Goal: Transaction & Acquisition: Subscribe to service/newsletter

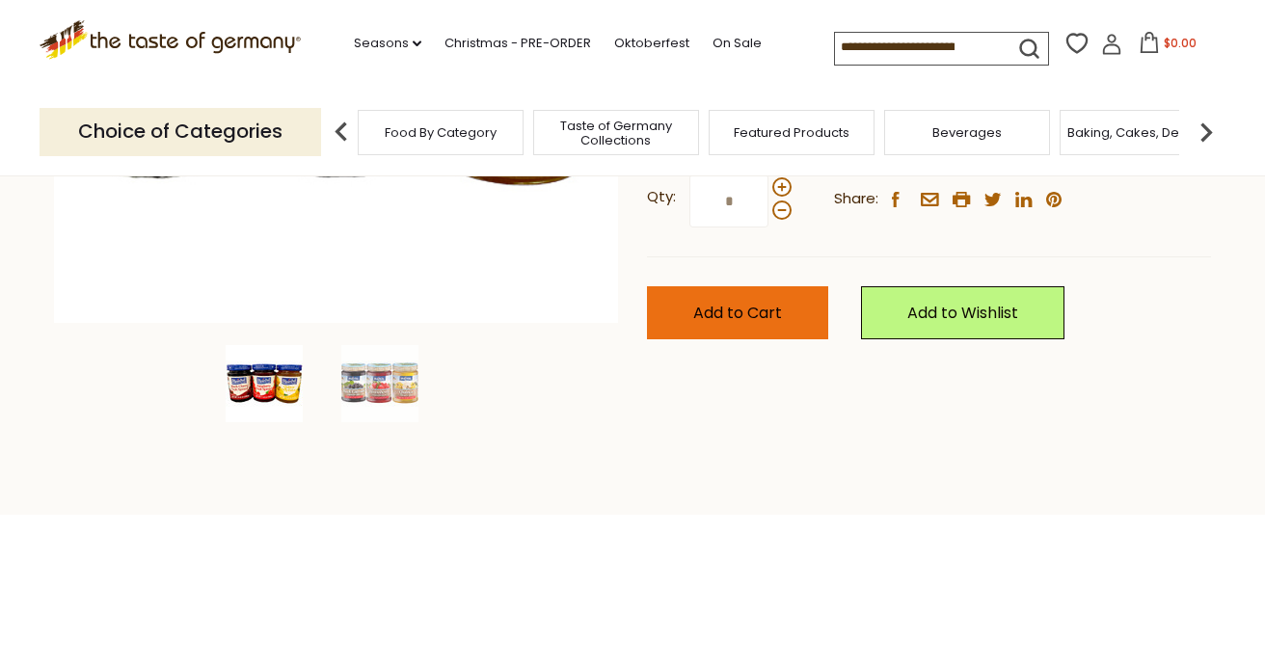
scroll to position [496, 0]
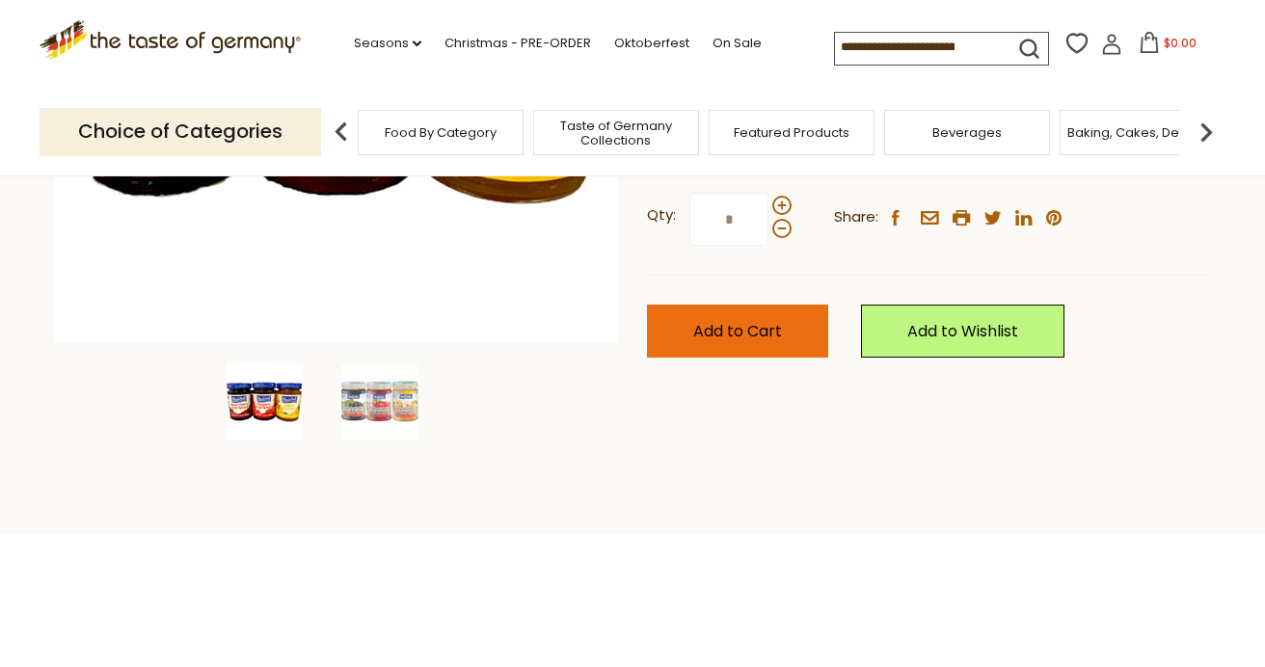
click at [742, 311] on button "Add to Cart" at bounding box center [737, 331] width 181 height 53
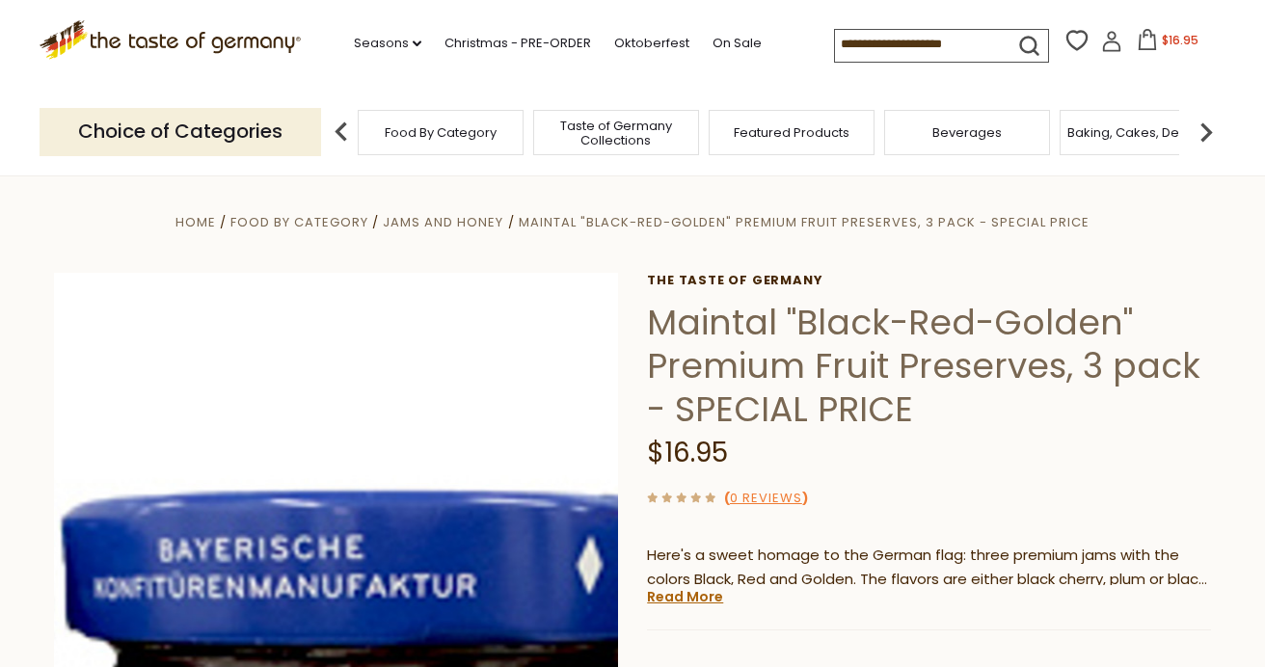
scroll to position [0, 0]
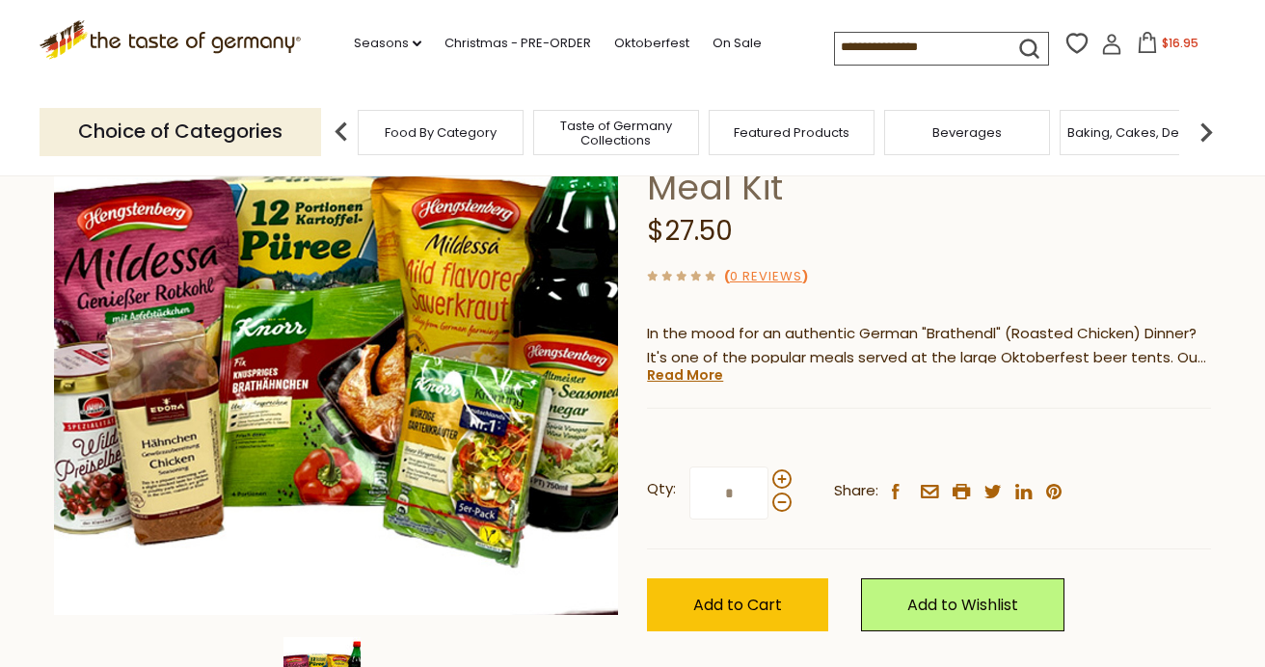
scroll to position [225, 0]
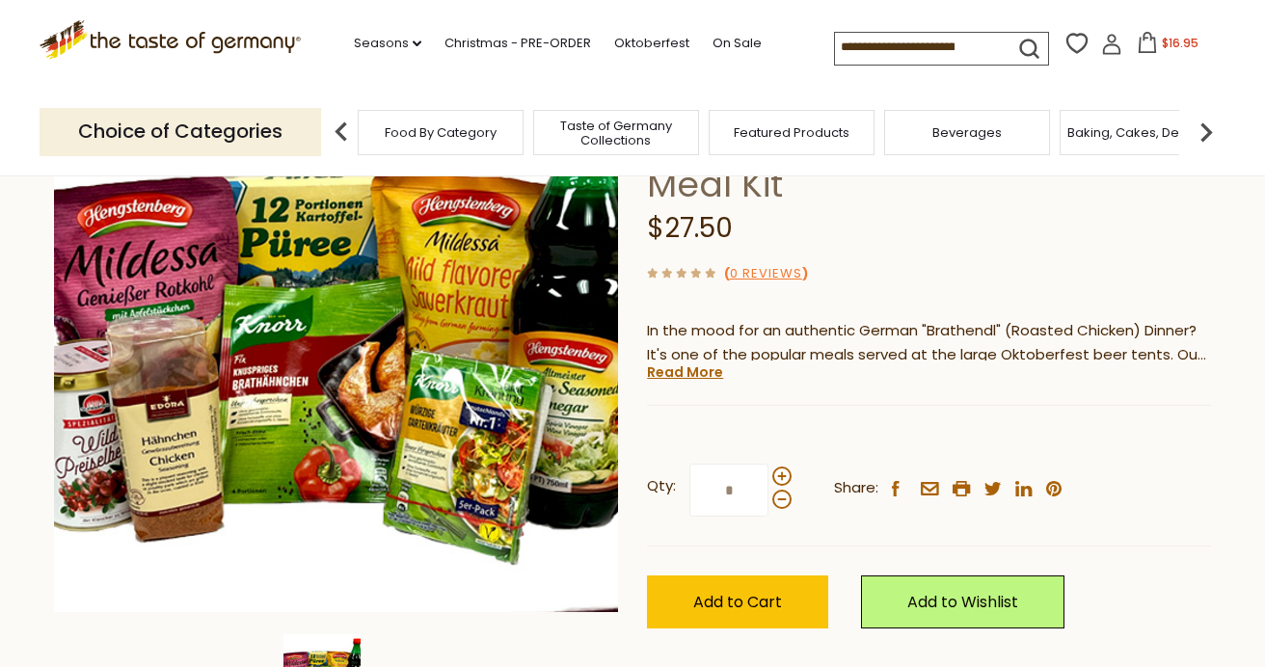
click at [1016, 41] on icon "submit" at bounding box center [1029, 49] width 26 height 26
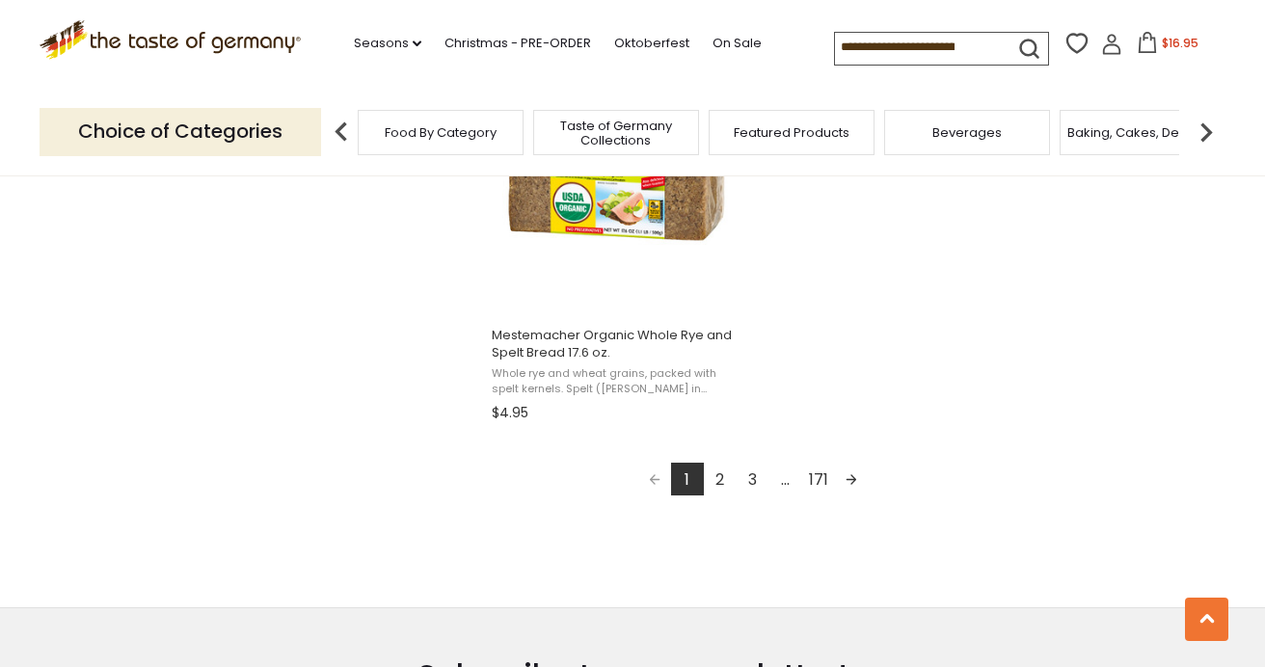
scroll to position [3469, 0]
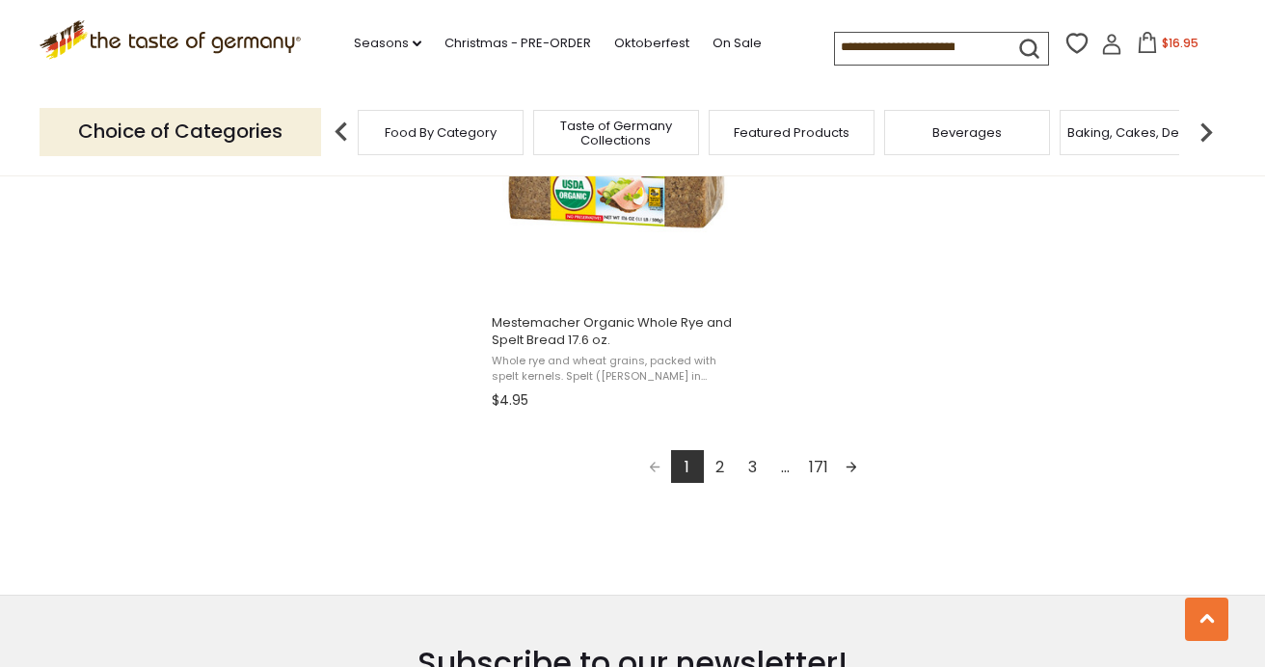
click at [719, 457] on link "2" at bounding box center [720, 466] width 33 height 33
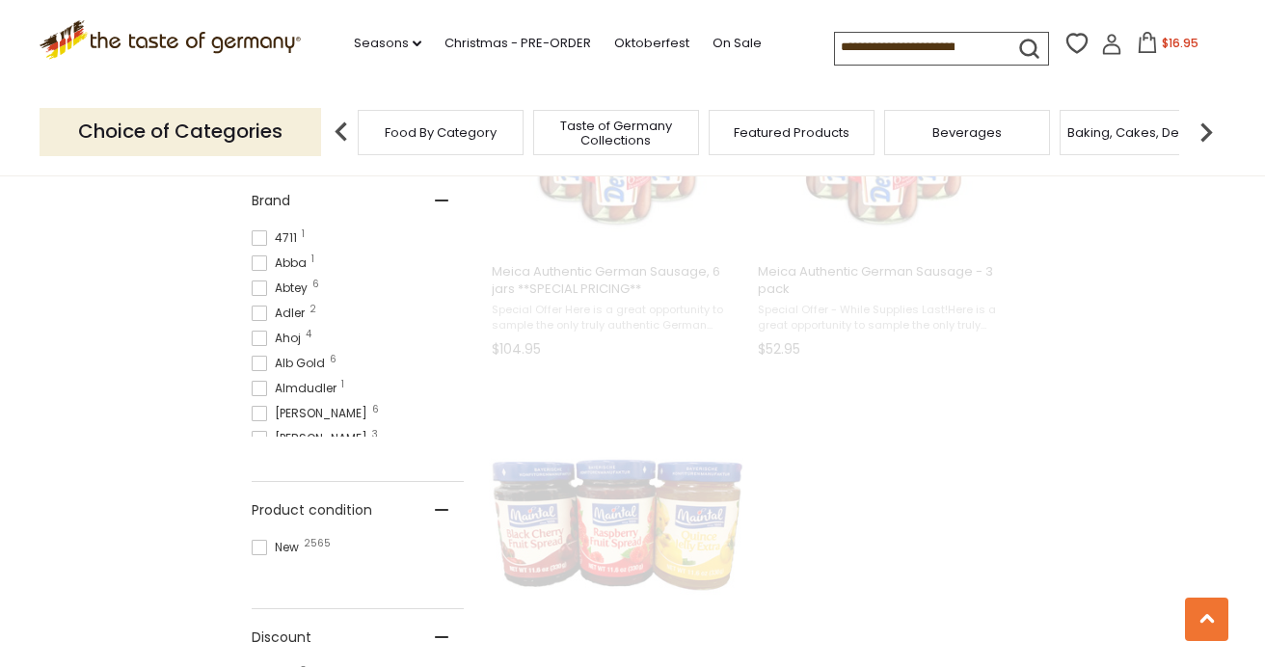
scroll to position [97, 0]
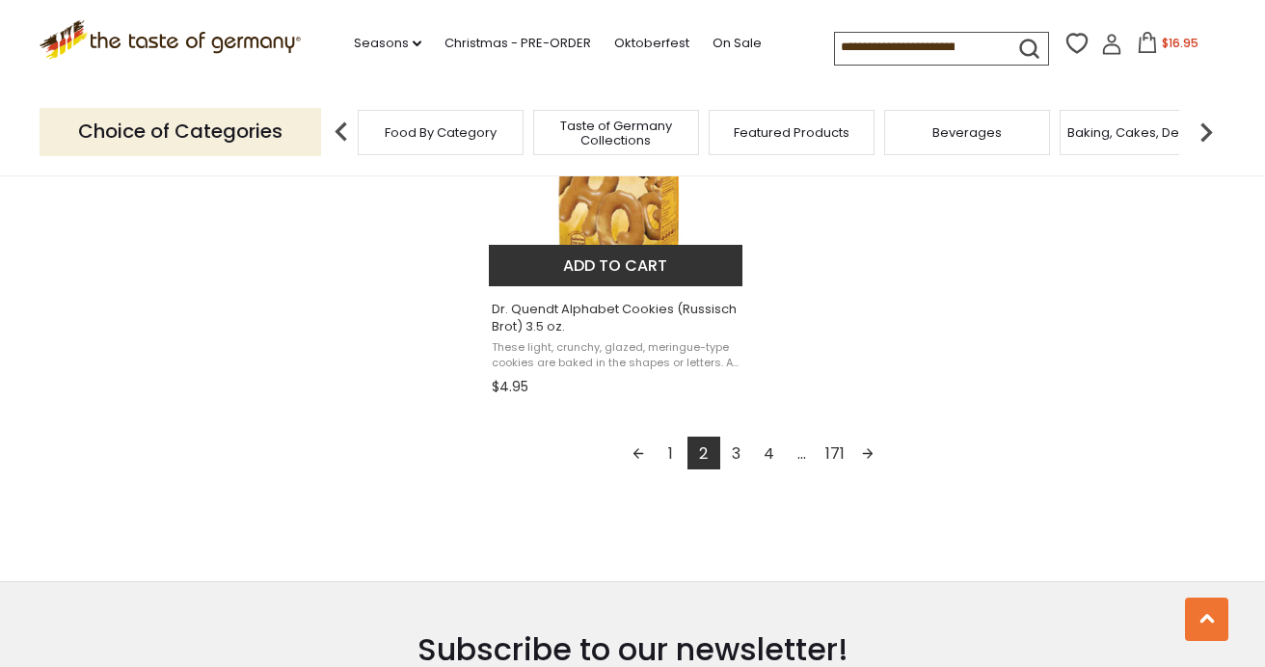
scroll to position [3484, 0]
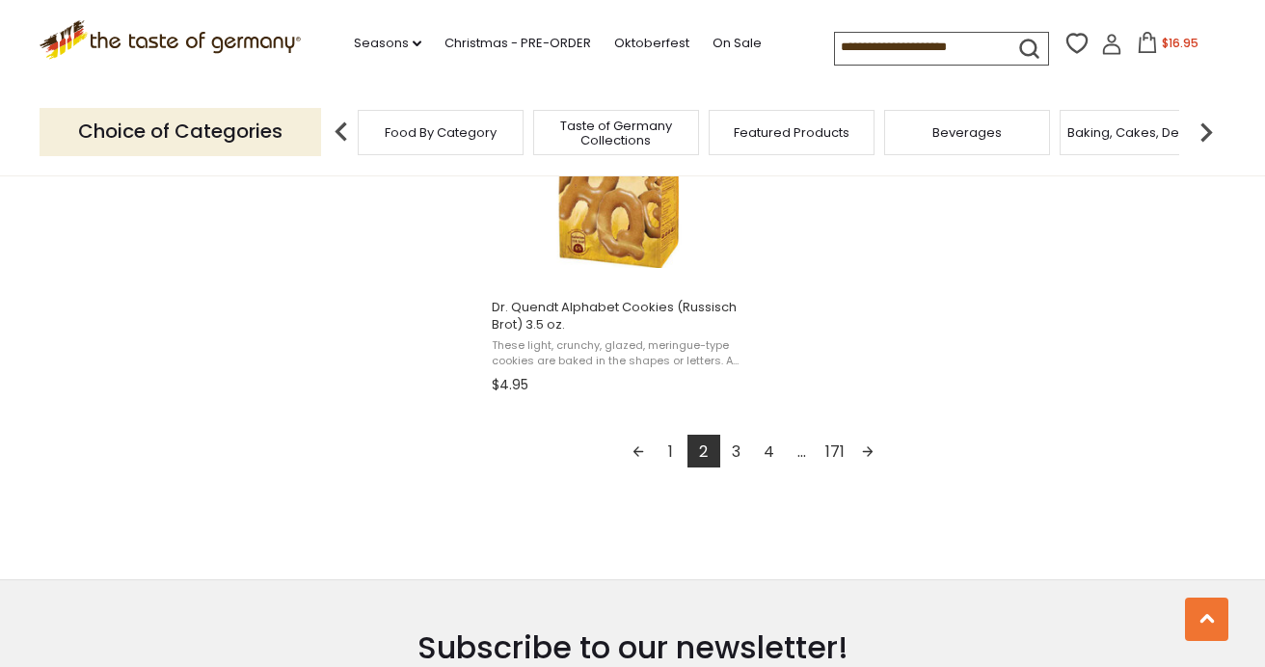
click at [739, 440] on link "3" at bounding box center [736, 451] width 33 height 33
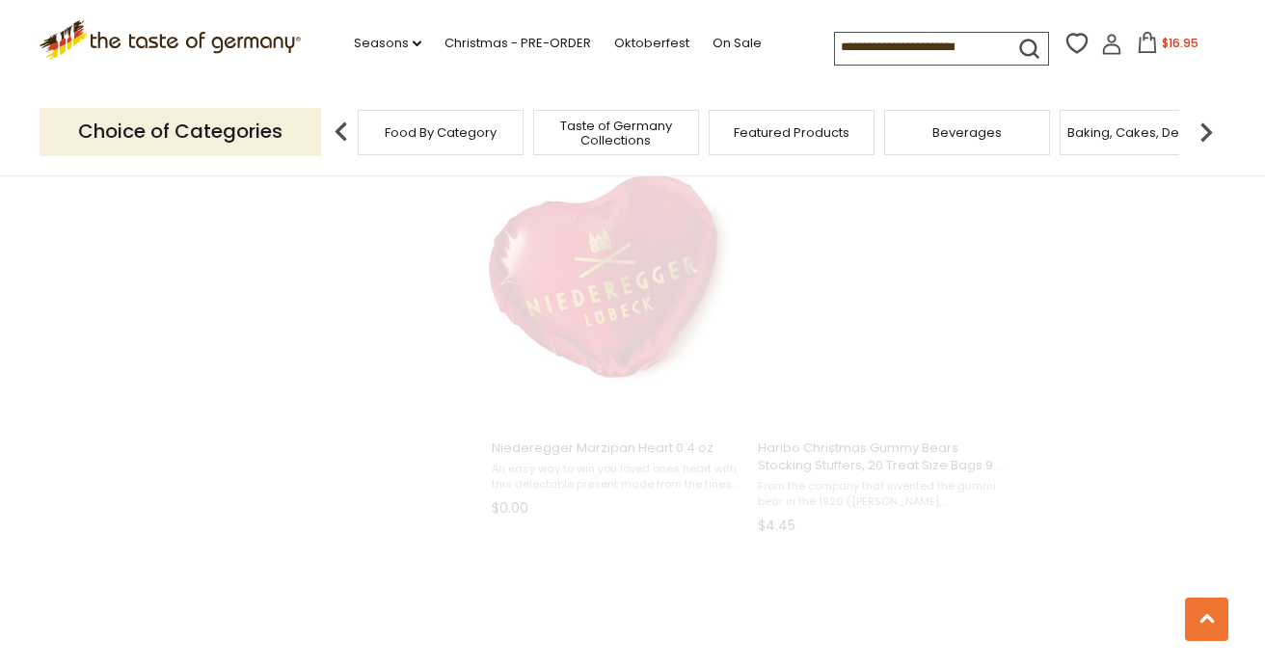
scroll to position [177, 0]
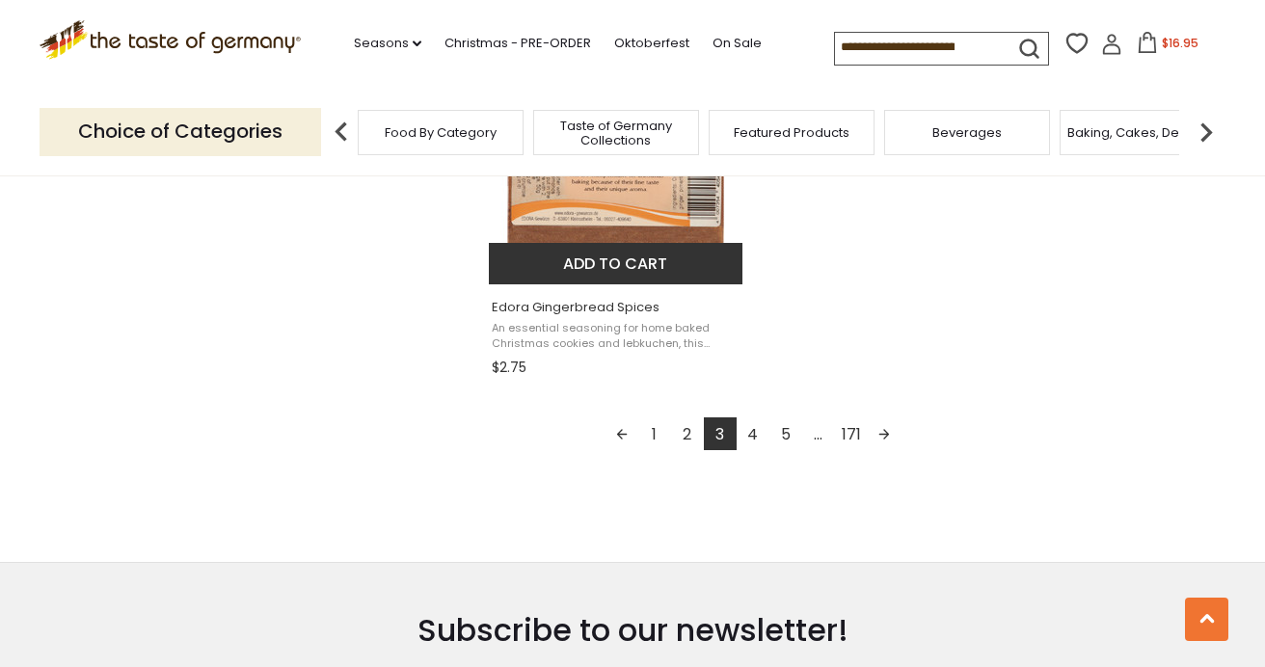
scroll to position [3487, 0]
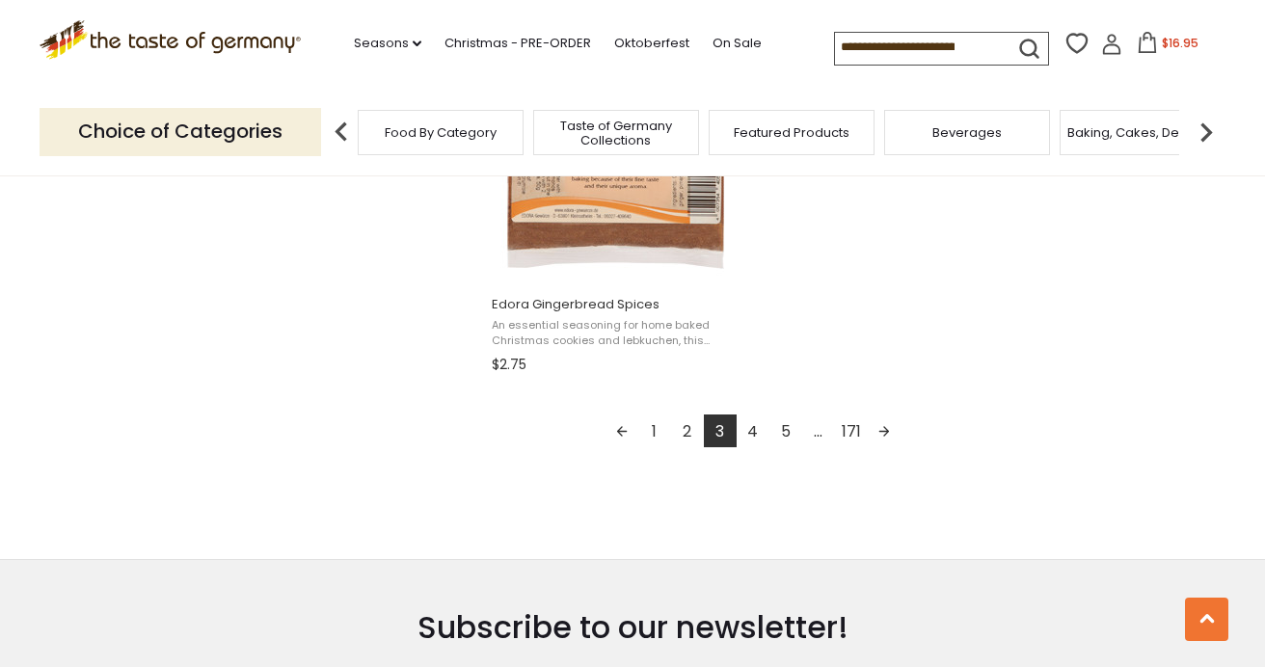
click at [756, 422] on link "4" at bounding box center [753, 431] width 33 height 33
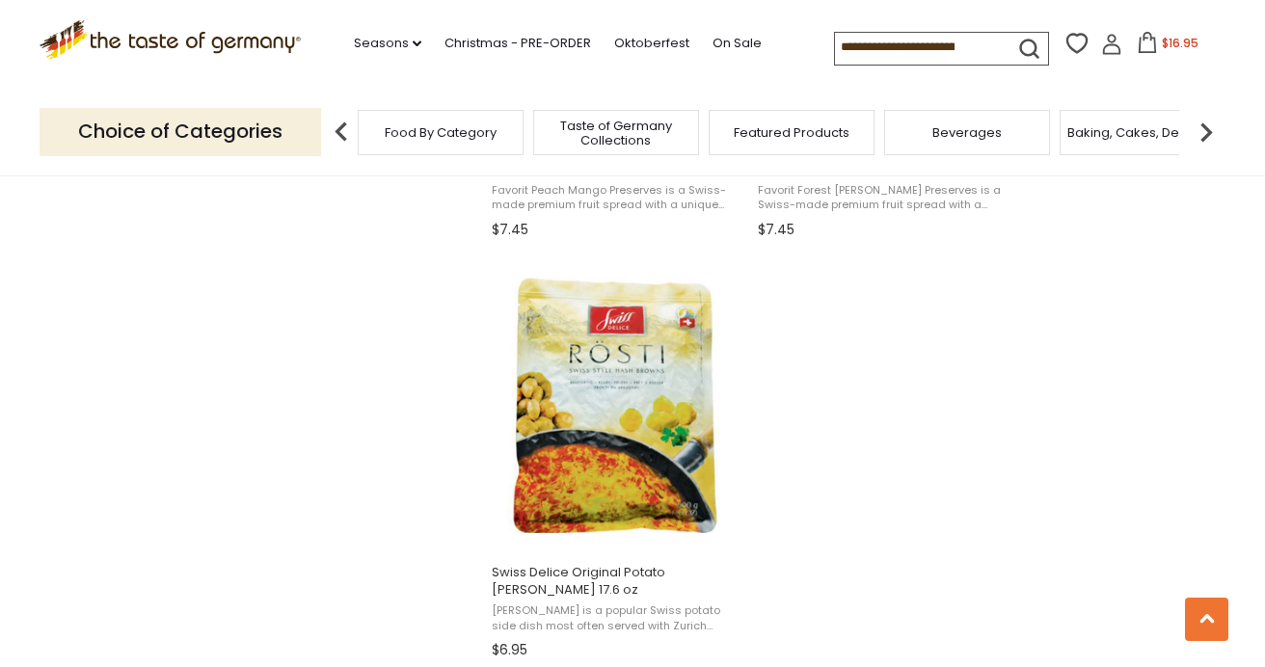
scroll to position [3205, 0]
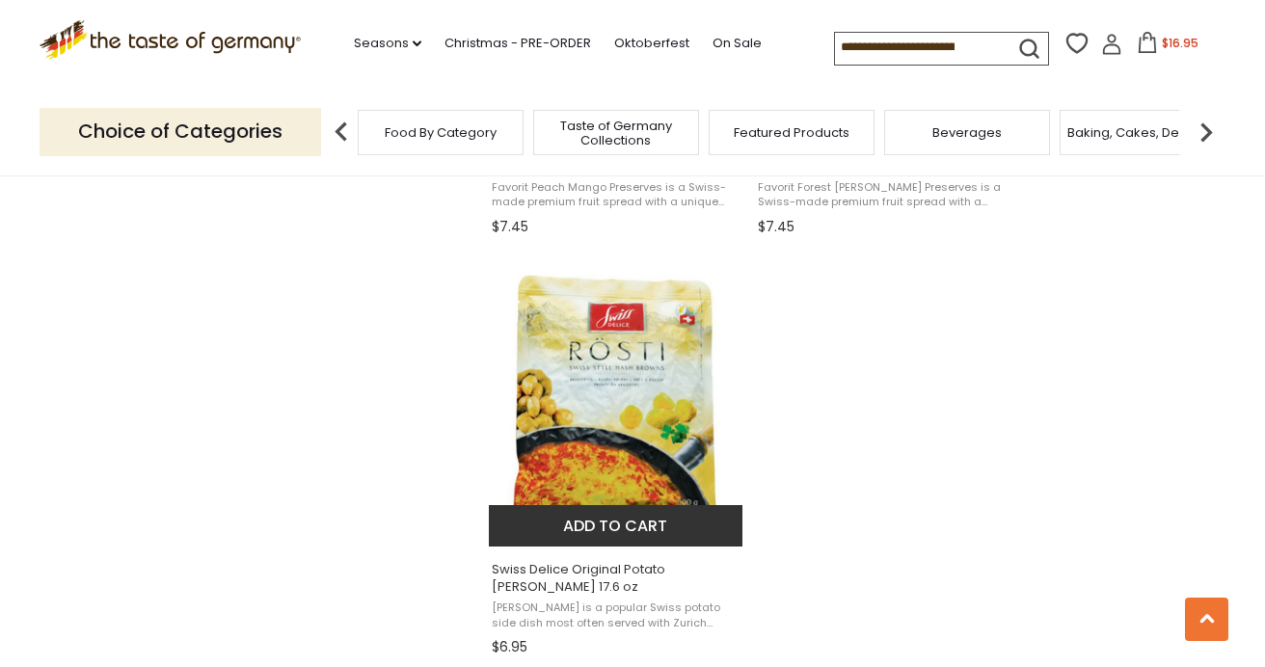
click at [604, 416] on img "Swiss Delice Original Potato Roesti 17.6 oz" at bounding box center [617, 403] width 256 height 256
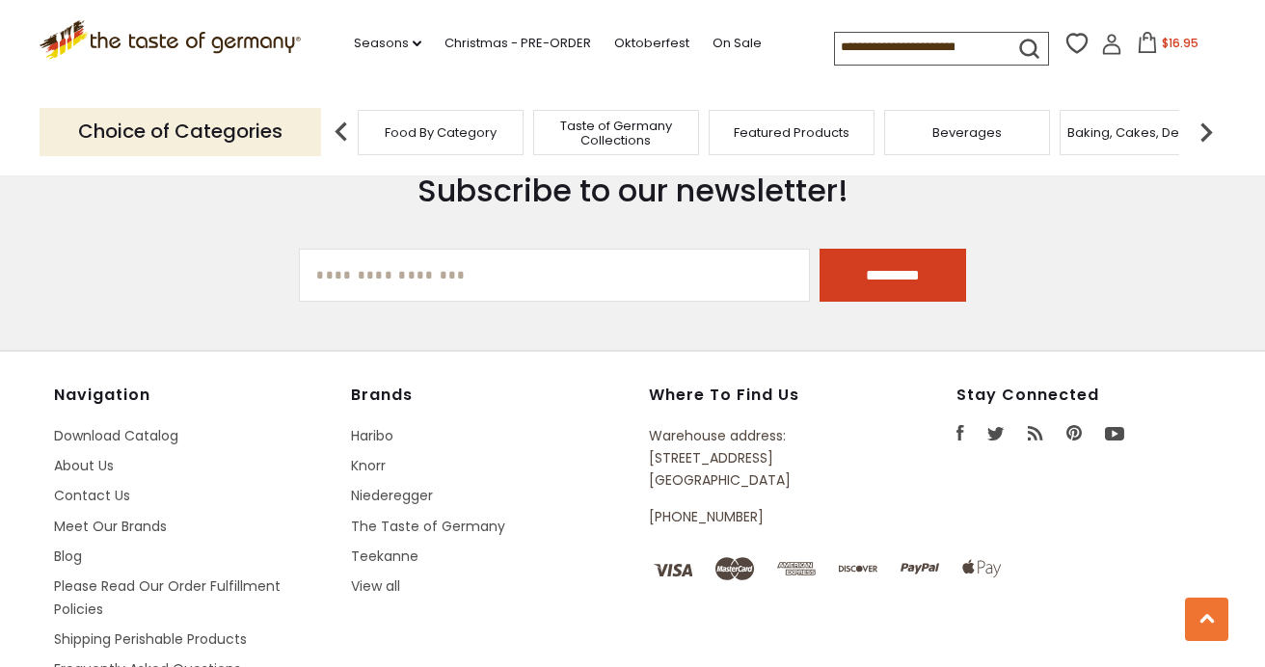
scroll to position [2541, 0]
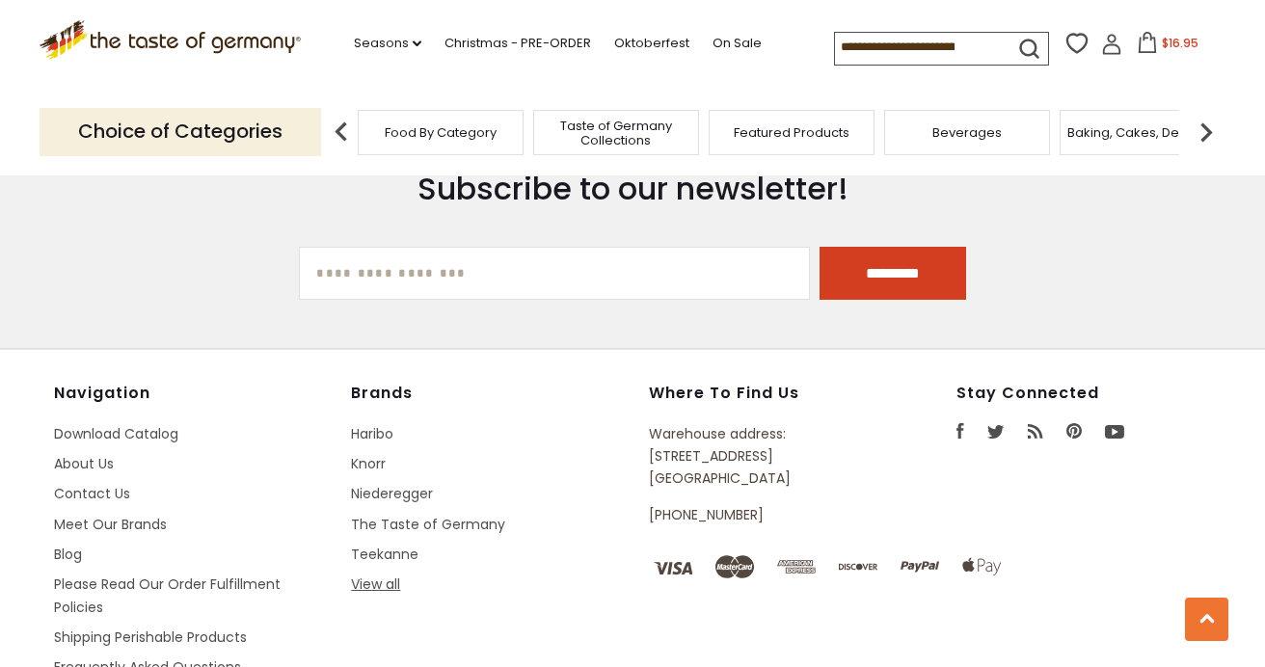
click at [378, 575] on link "View all" at bounding box center [375, 584] width 49 height 19
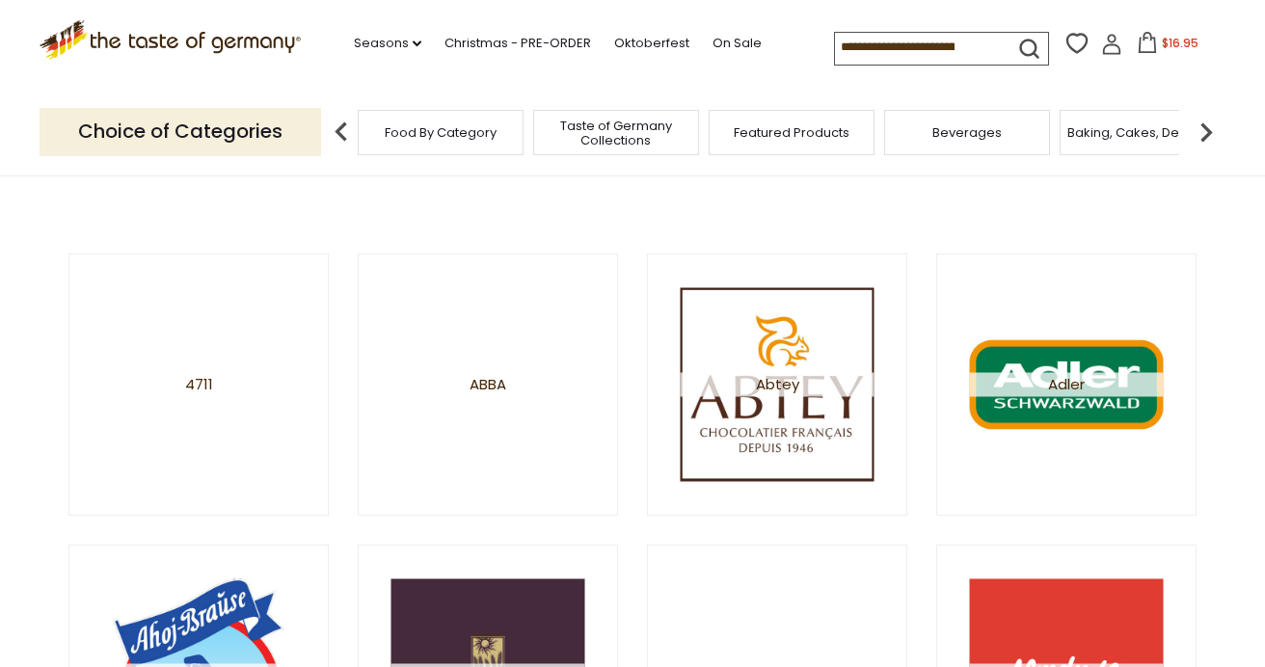
scroll to position [195, 0]
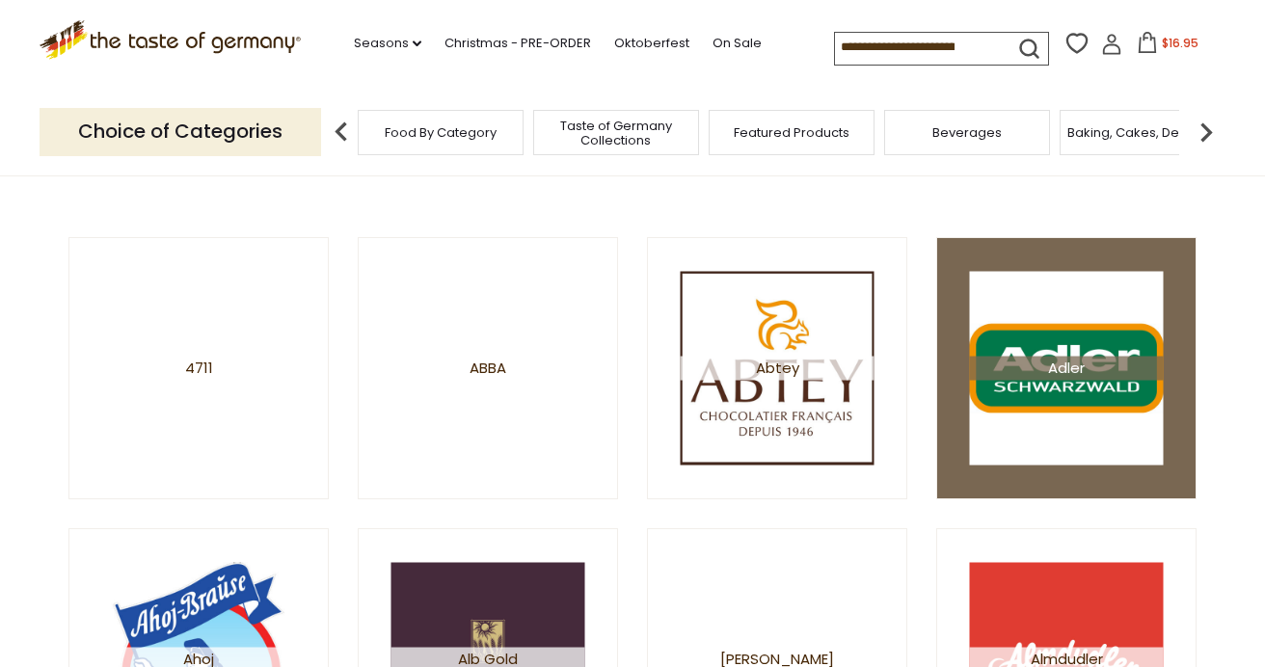
click at [1068, 365] on span "Adler" at bounding box center [1067, 368] width 194 height 24
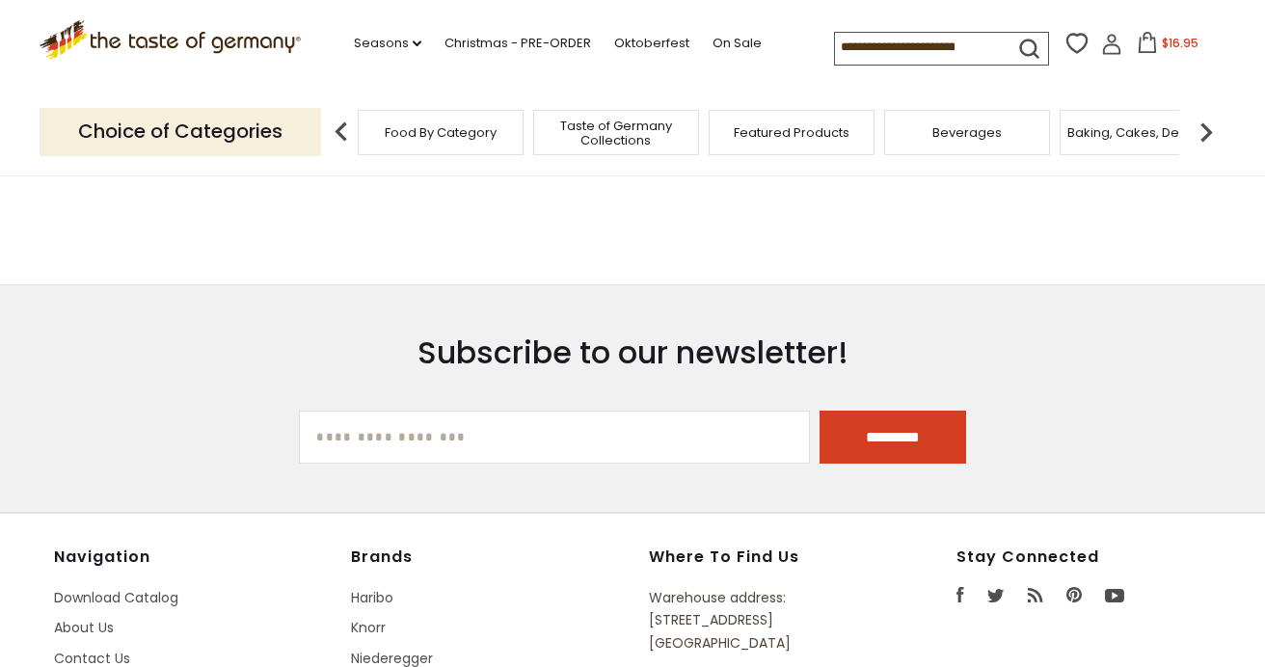
scroll to position [597, 0]
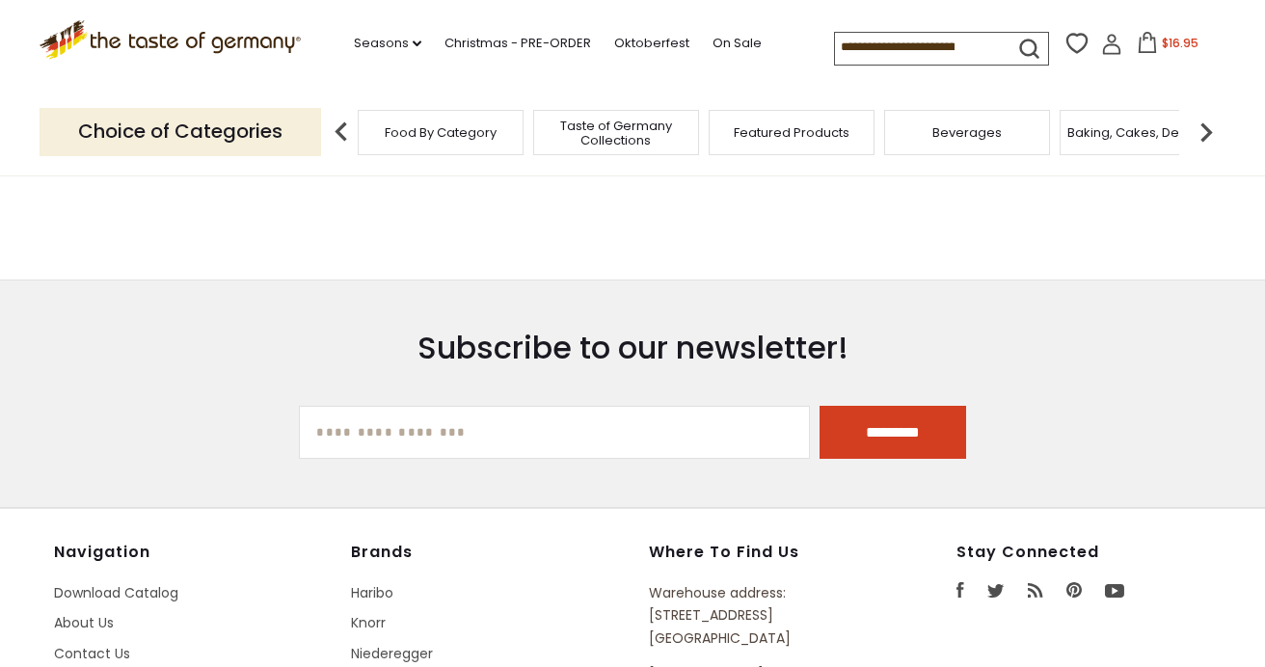
click at [569, 423] on input "[EMAIL_ADDRESS][DOMAIN_NAME]" at bounding box center [554, 432] width 511 height 53
type input "**********"
click at [873, 425] on input "*********" at bounding box center [893, 432] width 147 height 53
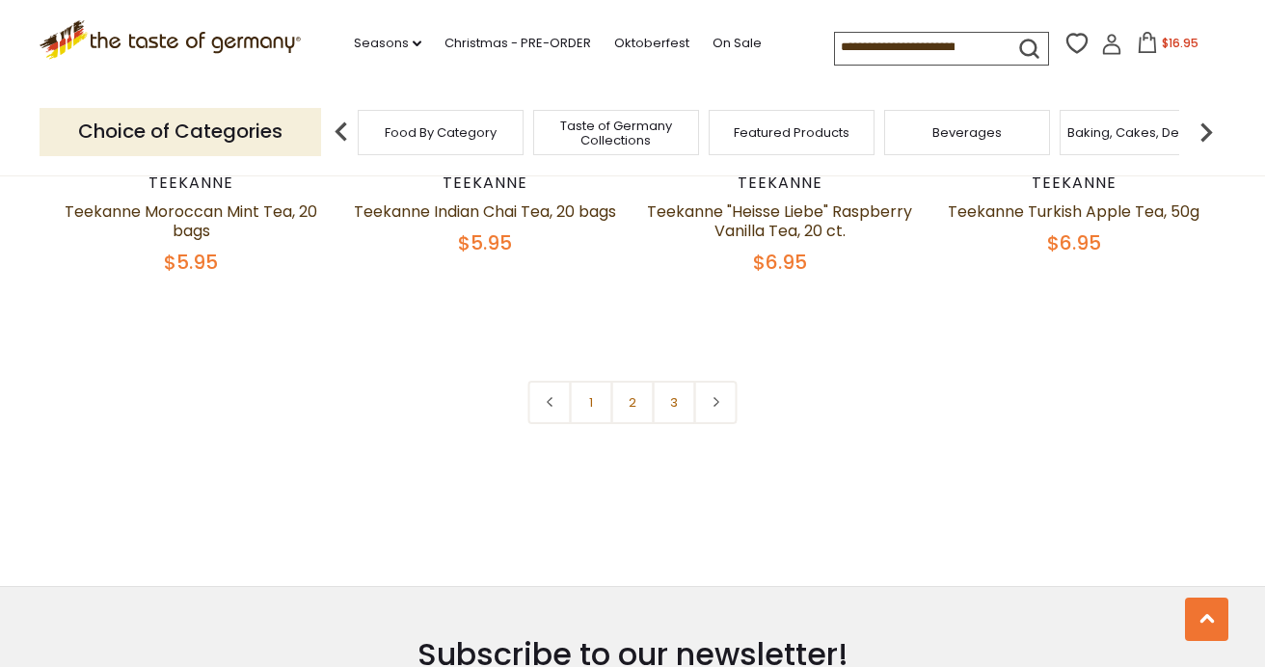
scroll to position [4210, 0]
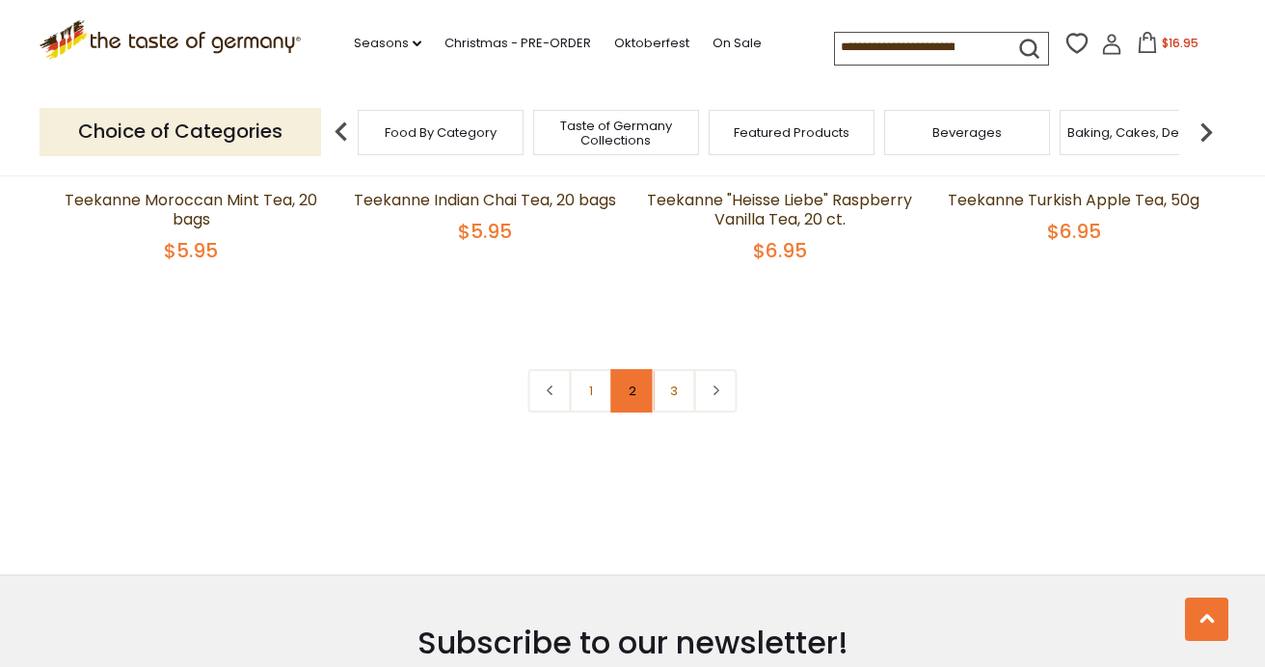
click at [626, 413] on link "2" at bounding box center [632, 390] width 43 height 43
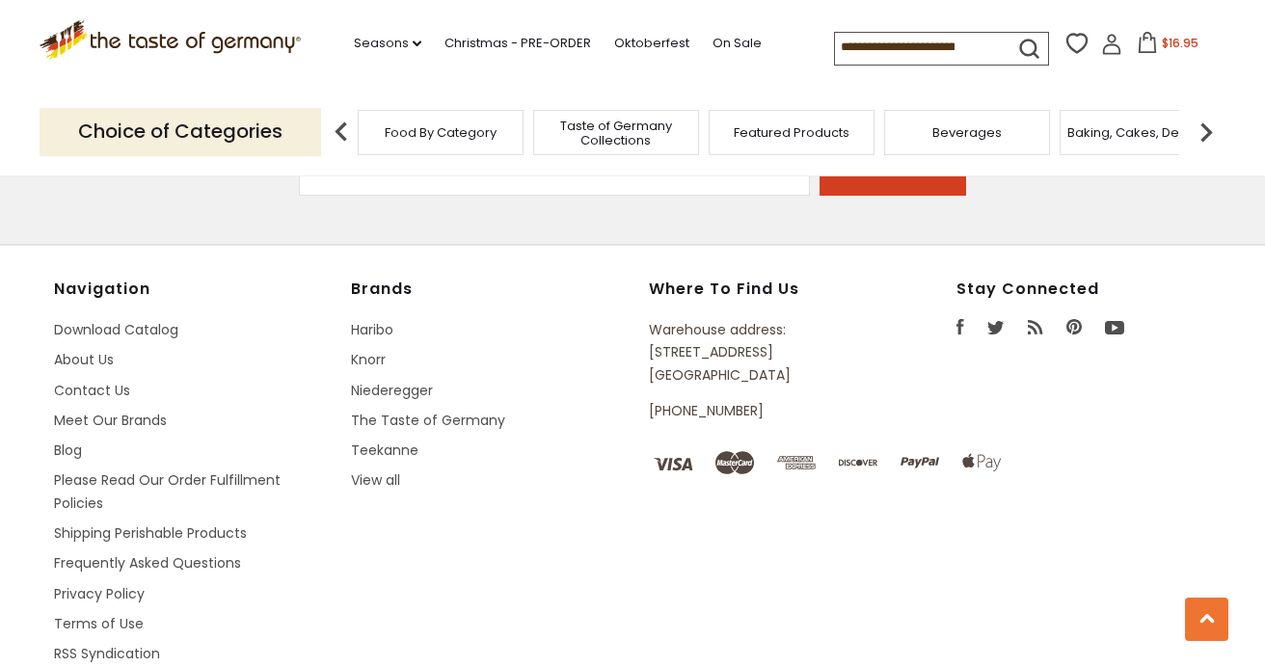
scroll to position [4847, 0]
